Goal: Transaction & Acquisition: Download file/media

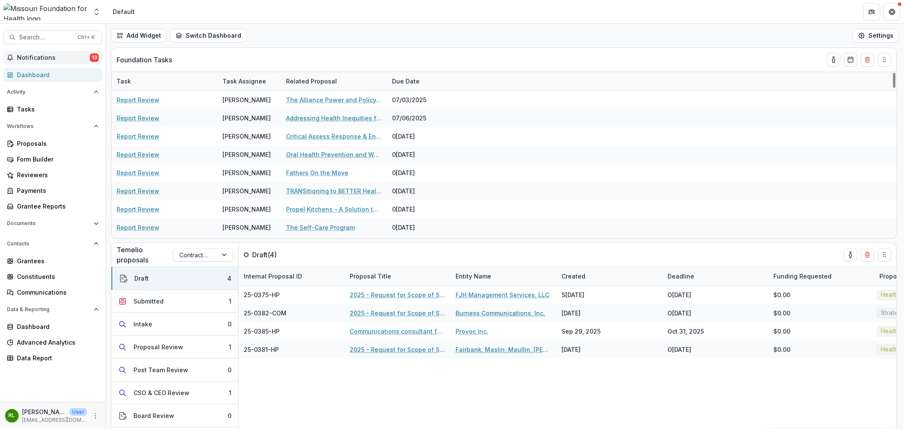
click at [62, 61] on span "Notifications" at bounding box center [53, 57] width 73 height 7
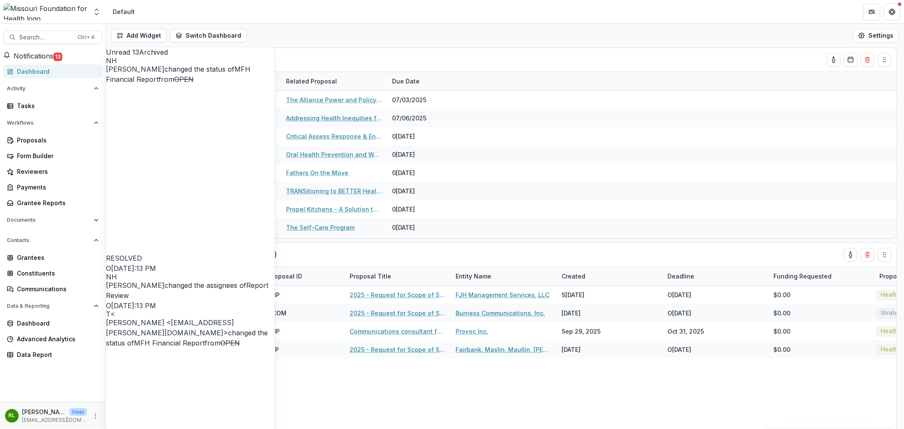
scroll to position [485, 0]
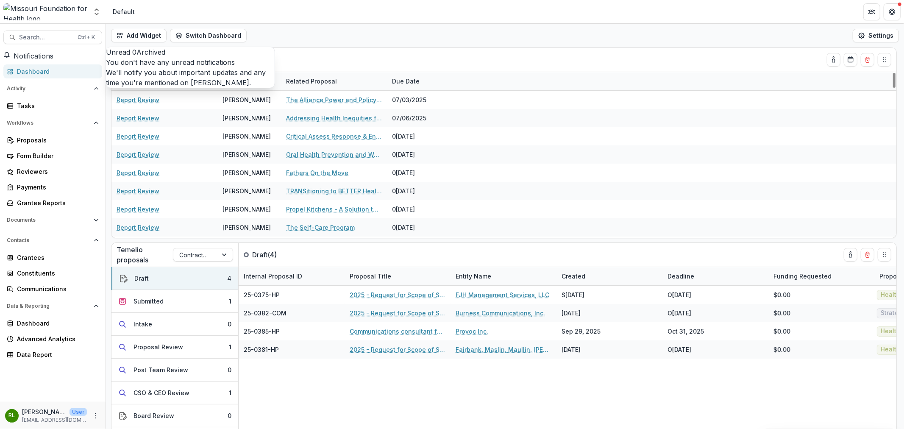
scroll to position [0, 0]
click at [492, 20] on header "Default" at bounding box center [505, 11] width 798 height 23
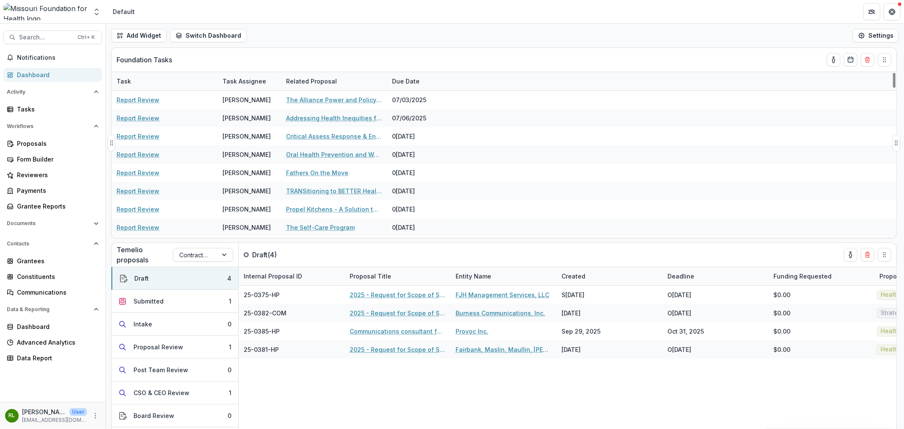
drag, startPoint x: 422, startPoint y: 78, endPoint x: 427, endPoint y: 78, distance: 5.5
click at [424, 78] on div "Due Date" at bounding box center [419, 81] width 64 height 18
click at [435, 125] on span "Sort Ascending" at bounding box center [412, 129] width 50 height 8
click at [329, 53] on div "Foundation Tasks" at bounding box center [489, 60] width 744 height 24
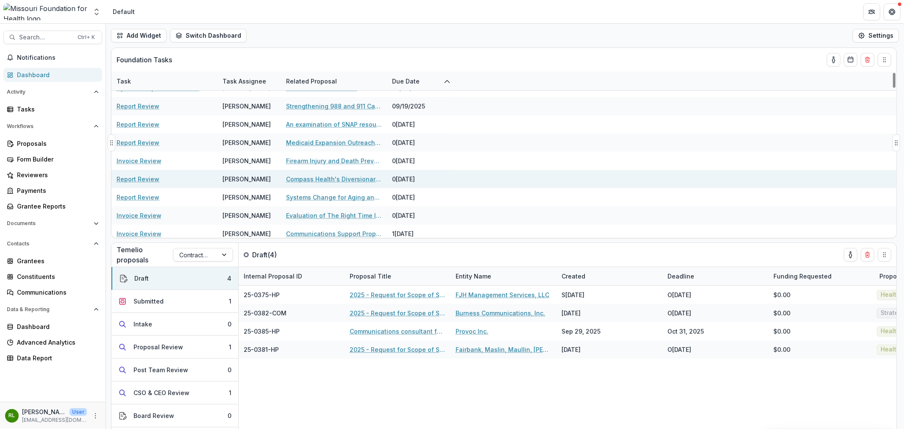
scroll to position [329, 0]
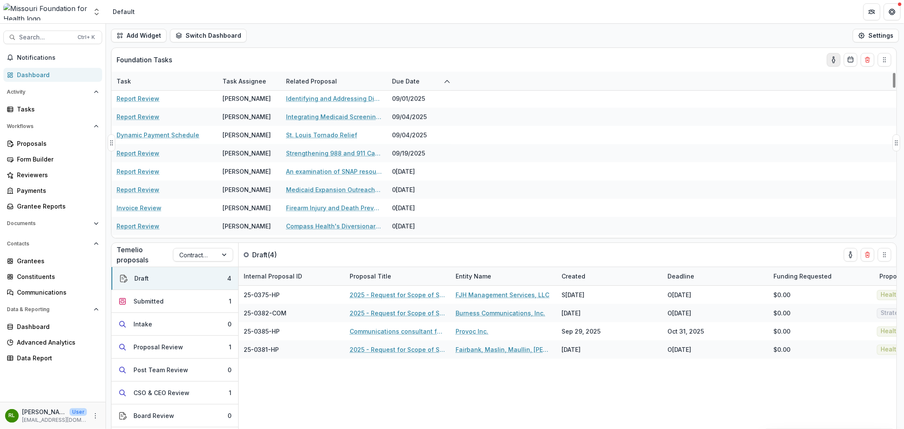
click at [834, 59] on icon "toggle-assigned-to-me" at bounding box center [833, 59] width 7 height 7
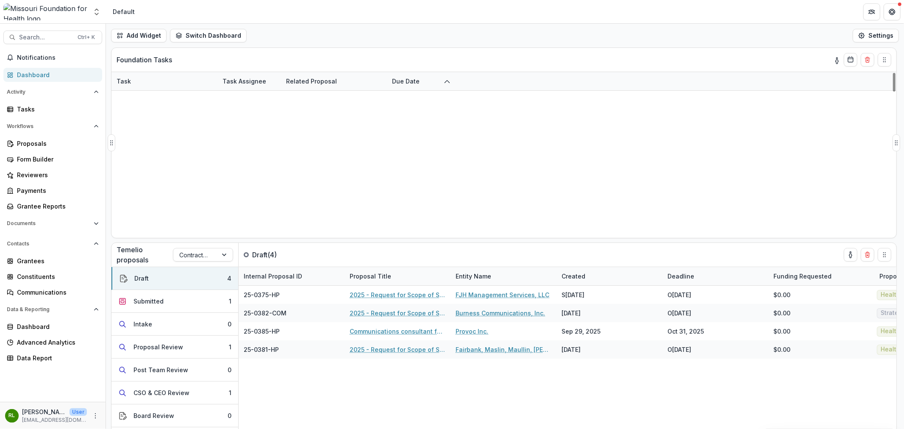
scroll to position [348, 0]
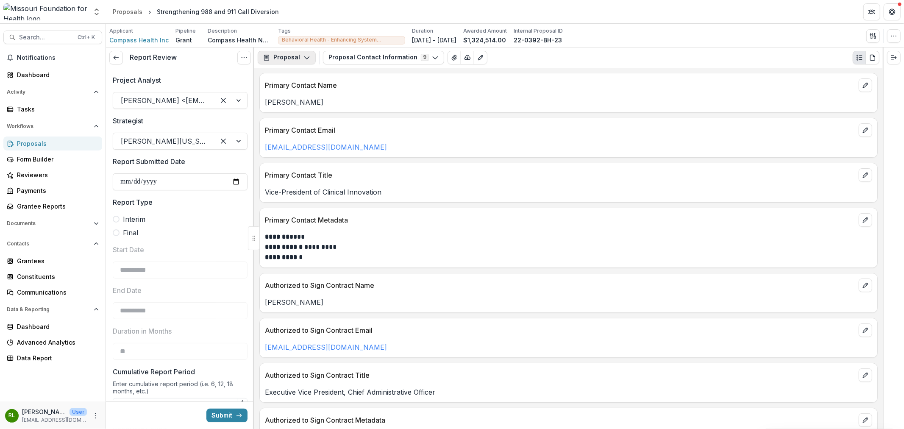
type input "********"
type input "**********"
click at [302, 53] on button "Proposal" at bounding box center [287, 58] width 58 height 14
click at [316, 103] on div "Reports" at bounding box center [314, 104] width 78 height 9
click at [365, 56] on button "Proposal Contact Information 9" at bounding box center [383, 58] width 121 height 14
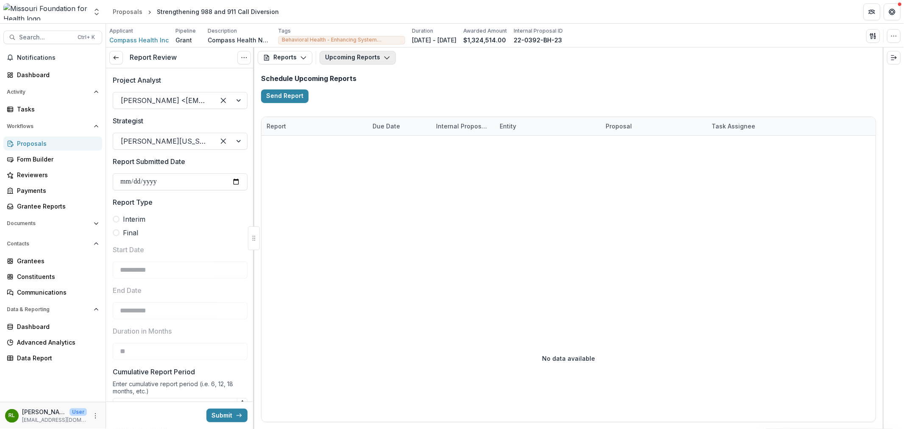
click at [374, 58] on button "Upcoming Reports" at bounding box center [358, 58] width 76 height 14
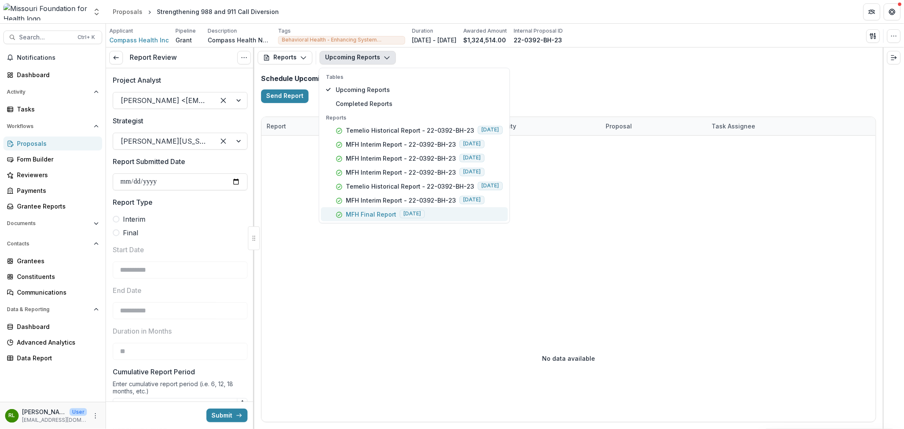
click at [367, 217] on p "MFH Final Report" at bounding box center [371, 213] width 50 height 9
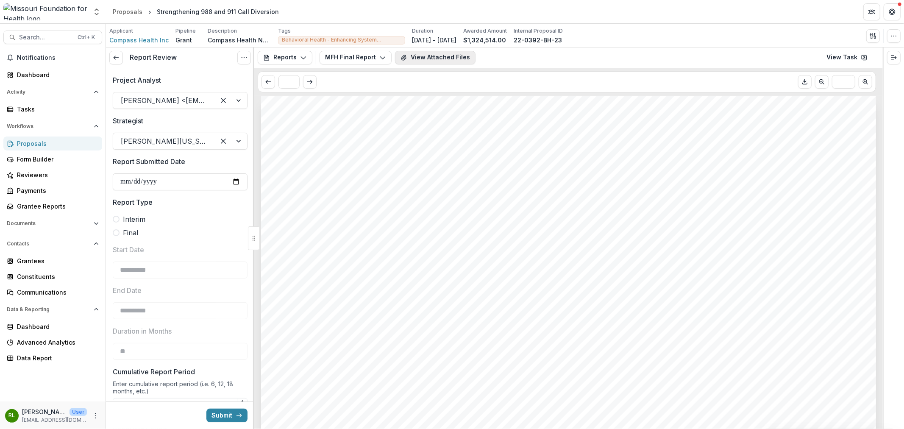
click at [416, 58] on button "View Attached Files" at bounding box center [435, 58] width 81 height 14
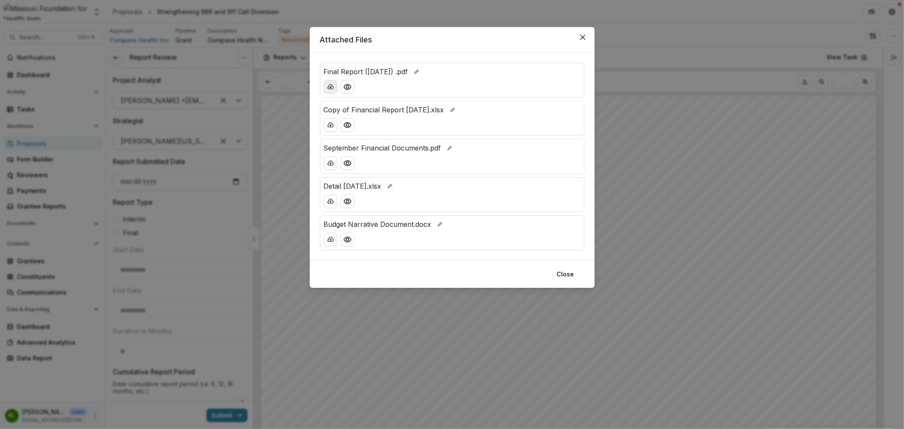
click at [329, 89] on icon "download-button" at bounding box center [330, 87] width 7 height 7
click at [330, 125] on icon "download-button" at bounding box center [330, 125] width 7 height 7
drag, startPoint x: 331, startPoint y: 161, endPoint x: 331, endPoint y: 188, distance: 27.1
click at [331, 161] on icon "download-button" at bounding box center [331, 163] width 6 height 4
click at [333, 200] on icon "download-button" at bounding box center [330, 201] width 7 height 7
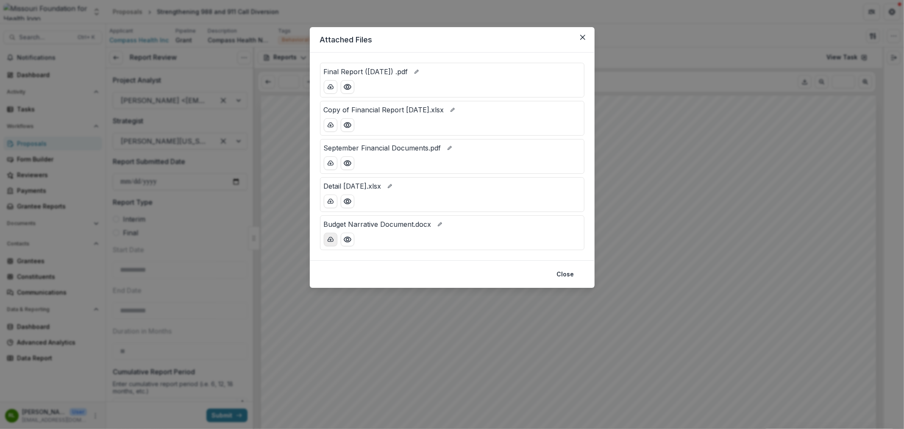
click at [331, 239] on icon "download-button" at bounding box center [330, 239] width 7 height 7
click at [584, 35] on icon "Close" at bounding box center [582, 37] width 5 height 5
